Goal: Transaction & Acquisition: Subscribe to service/newsletter

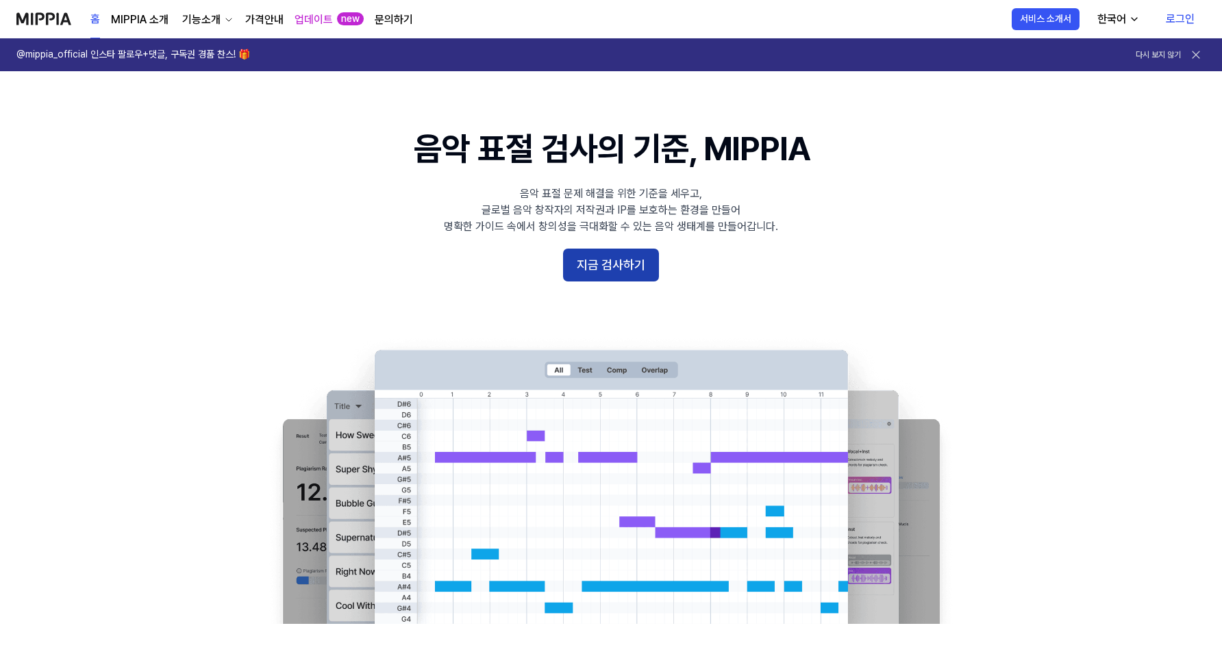
click at [617, 272] on button "지금 검사하기" at bounding box center [611, 265] width 96 height 33
click at [147, 16] on link "MIPPIA 소개" at bounding box center [140, 20] width 58 height 16
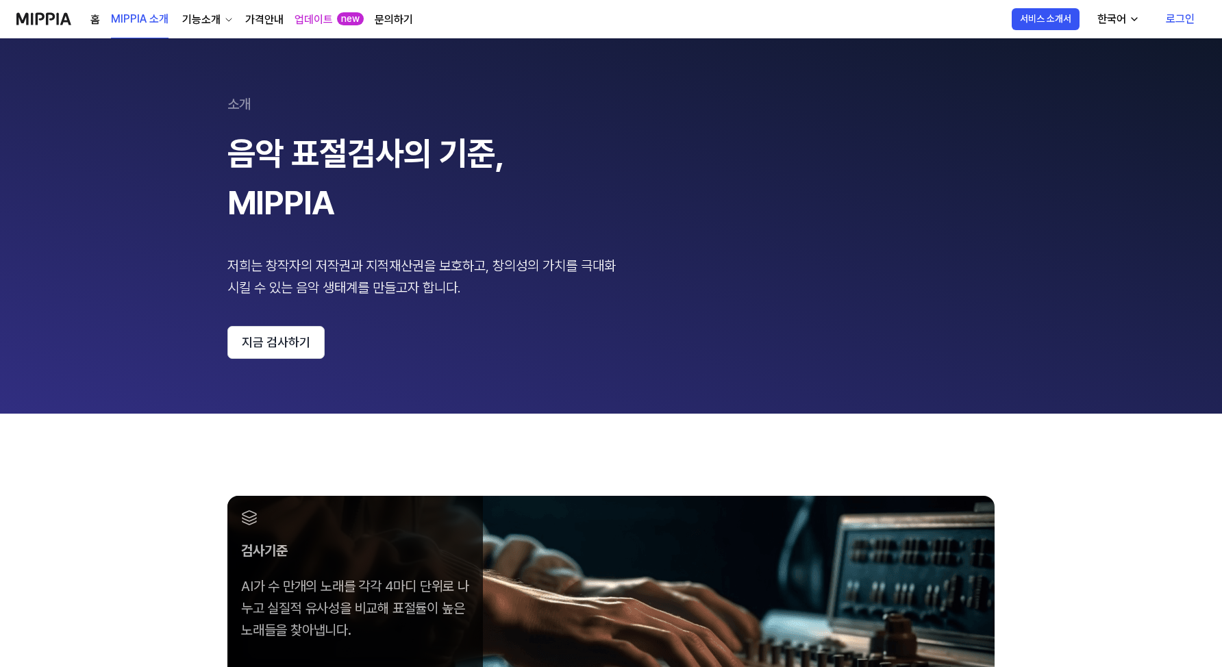
click at [269, 23] on link "가격안내" at bounding box center [264, 20] width 38 height 16
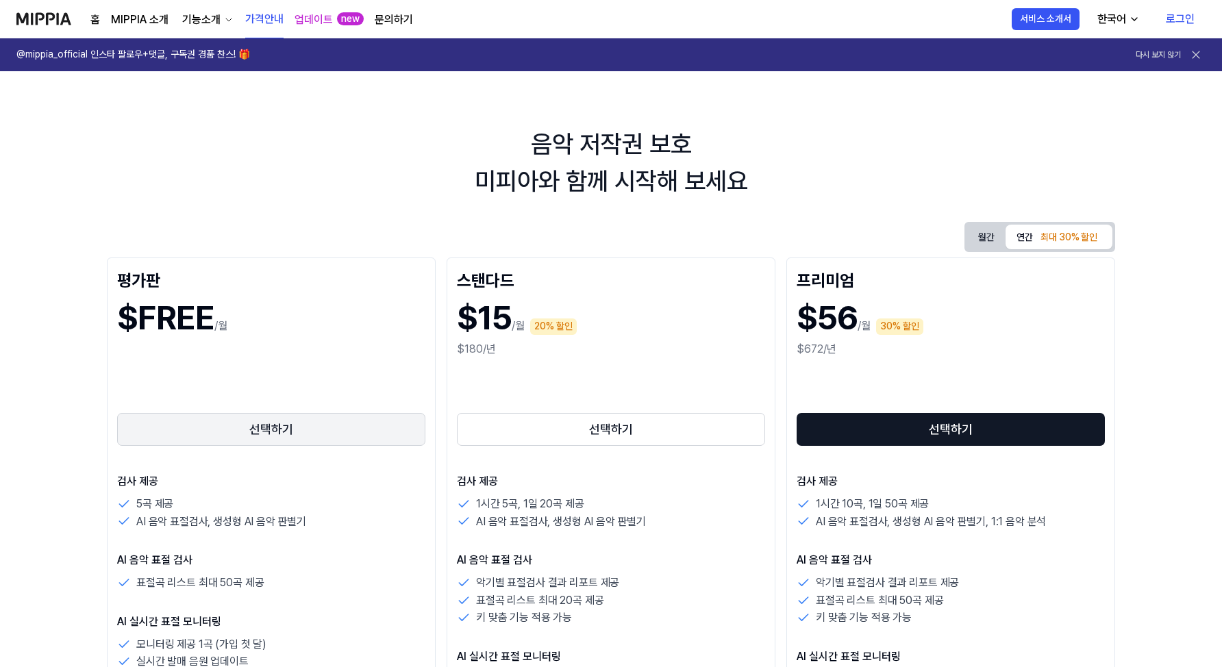
click at [280, 433] on button "선택하기" at bounding box center [271, 429] width 308 height 33
